Goal: Transaction & Acquisition: Download file/media

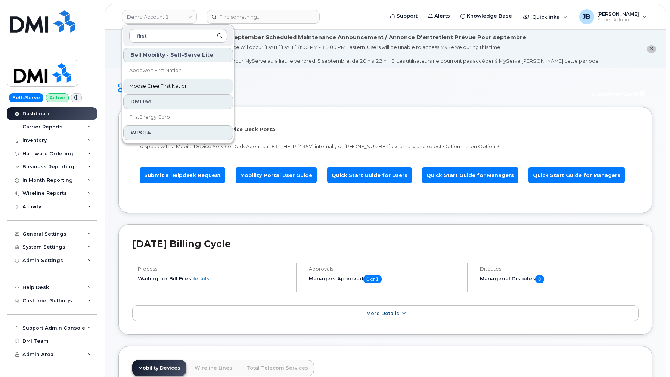
scroll to position [924, 0]
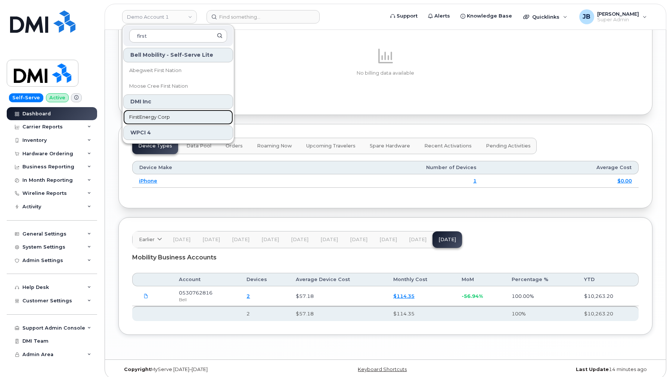
click at [168, 114] on span "FirstEnergy Corp" at bounding box center [149, 117] width 41 height 7
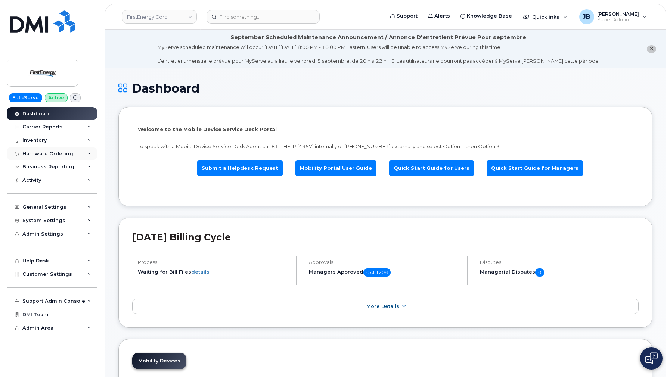
click at [62, 155] on div "Hardware Ordering" at bounding box center [47, 154] width 51 height 6
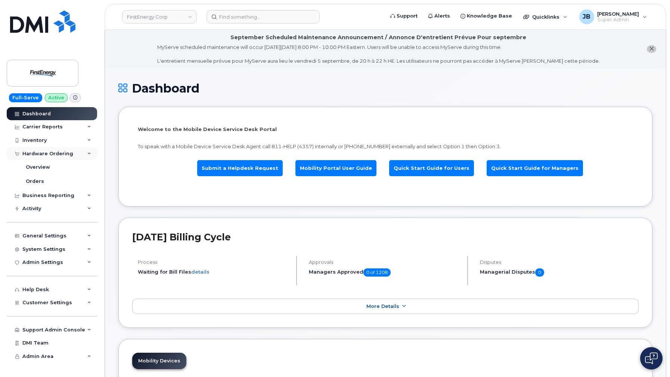
click at [62, 155] on div "Hardware Ordering" at bounding box center [47, 154] width 51 height 6
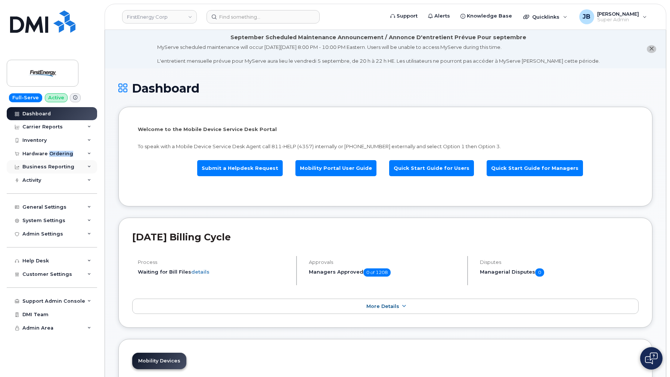
click at [60, 167] on div "Business Reporting" at bounding box center [48, 167] width 52 height 6
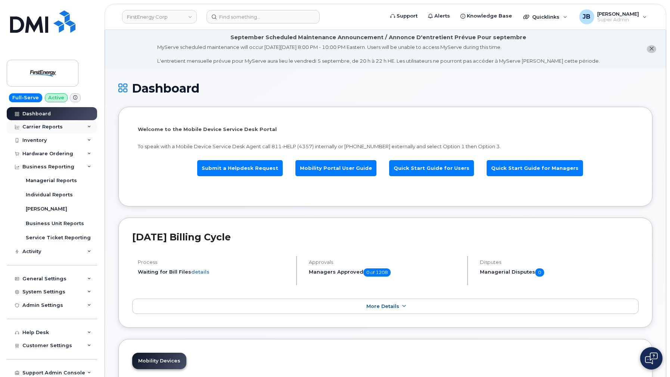
click at [52, 128] on div "Carrier Reports" at bounding box center [42, 127] width 40 height 6
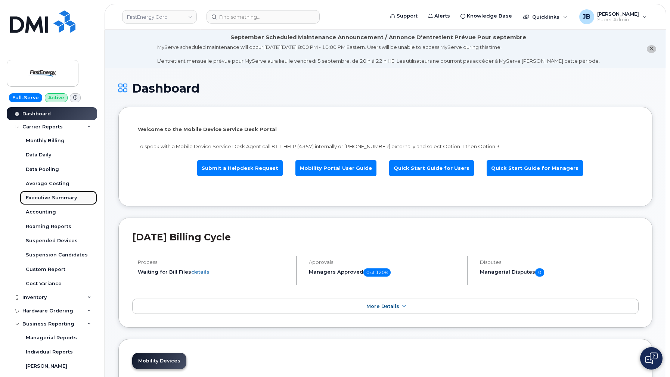
click at [55, 200] on div "Executive Summary" at bounding box center [51, 198] width 51 height 7
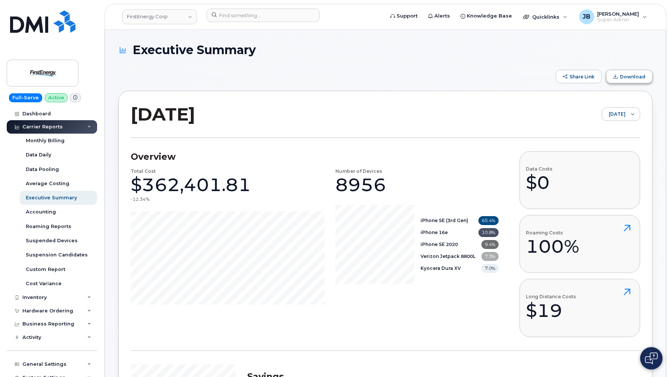
click at [620, 74] on button "Download" at bounding box center [629, 76] width 46 height 13
click at [70, 207] on link "Accounting" at bounding box center [58, 212] width 77 height 14
